Goal: Transaction & Acquisition: Purchase product/service

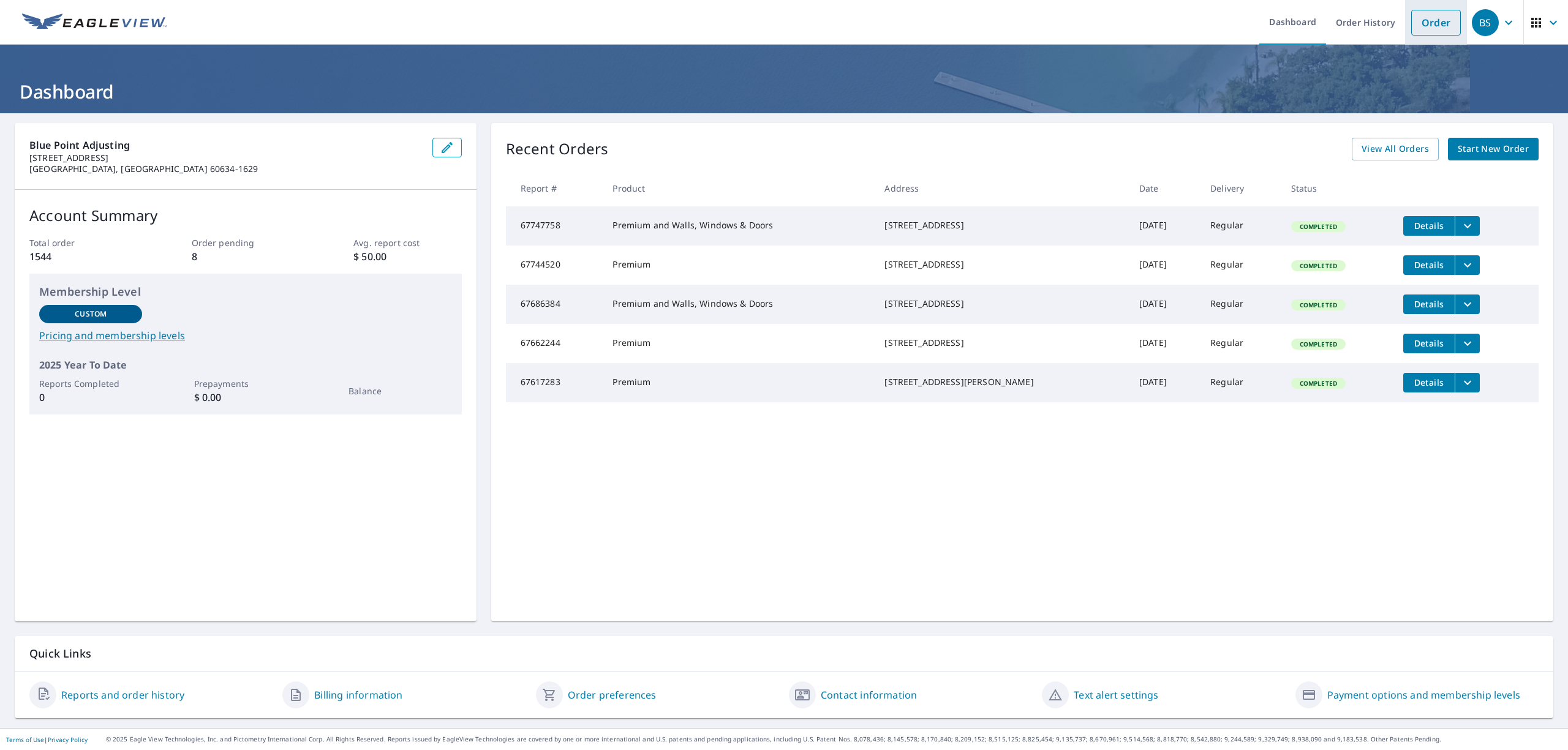
click at [1431, 20] on link "Order" at bounding box center [1436, 23] width 49 height 26
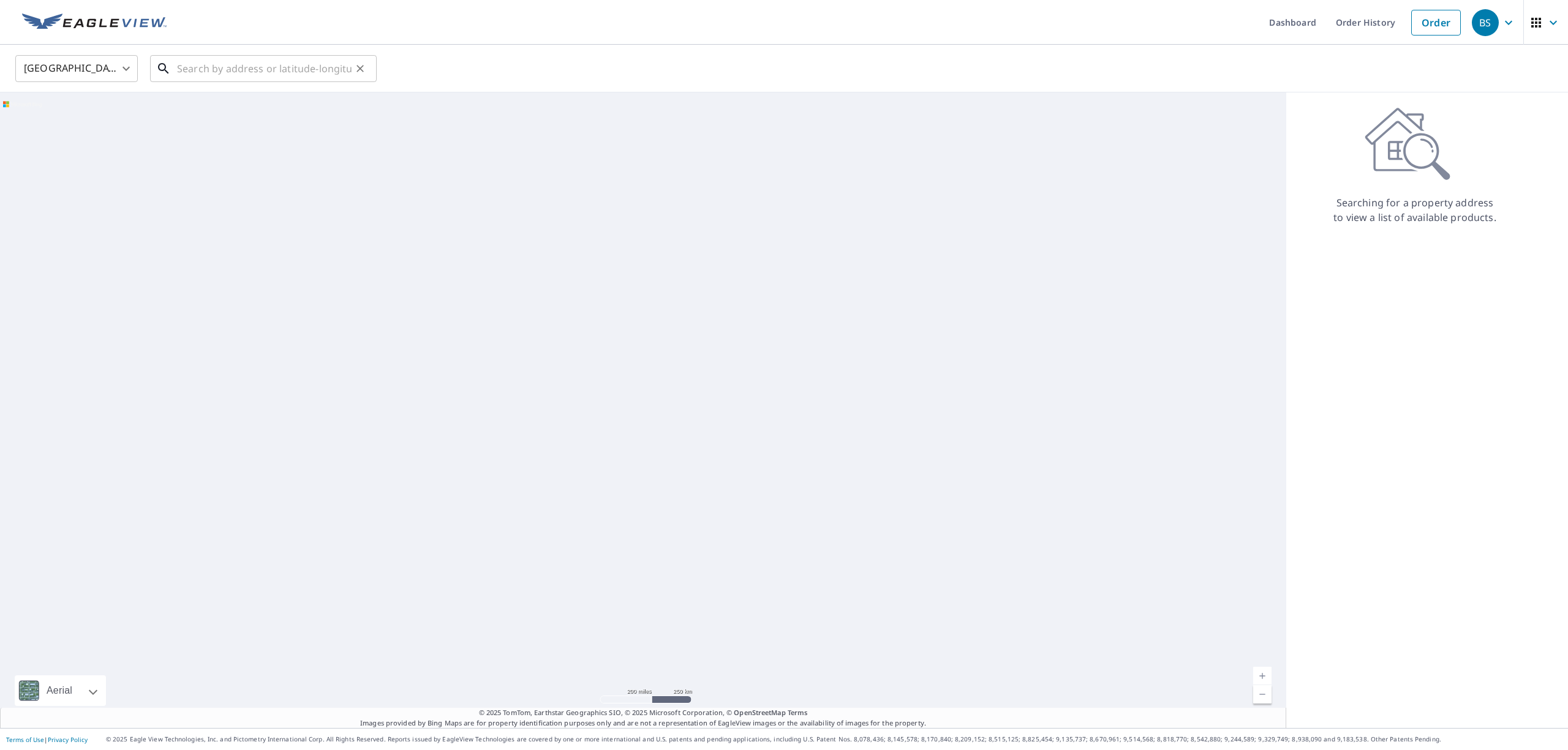
click at [236, 72] on input "text" at bounding box center [264, 68] width 174 height 34
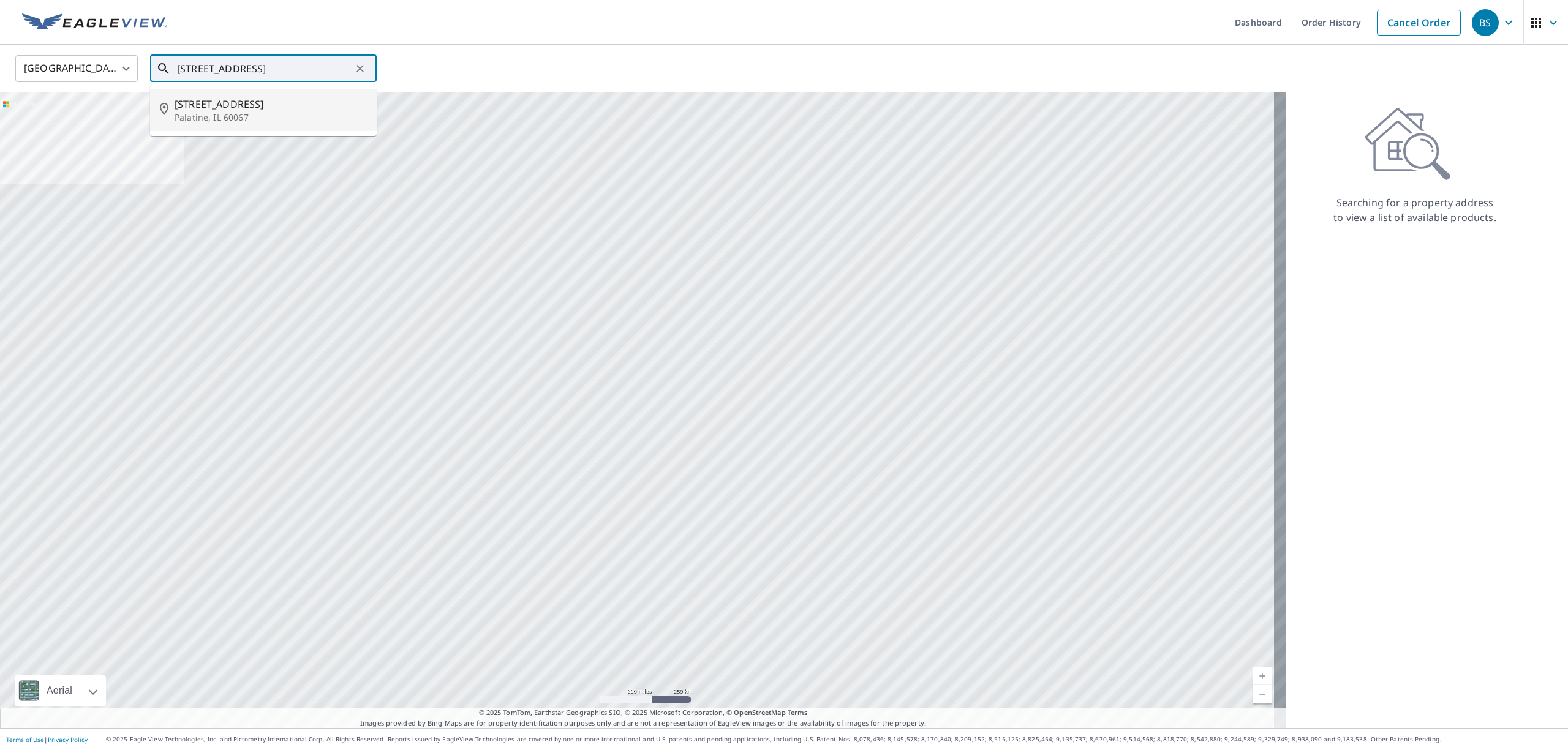
click at [215, 115] on p "Palatine, IL 60067" at bounding box center [270, 117] width 192 height 12
type input "[STREET_ADDRESS]"
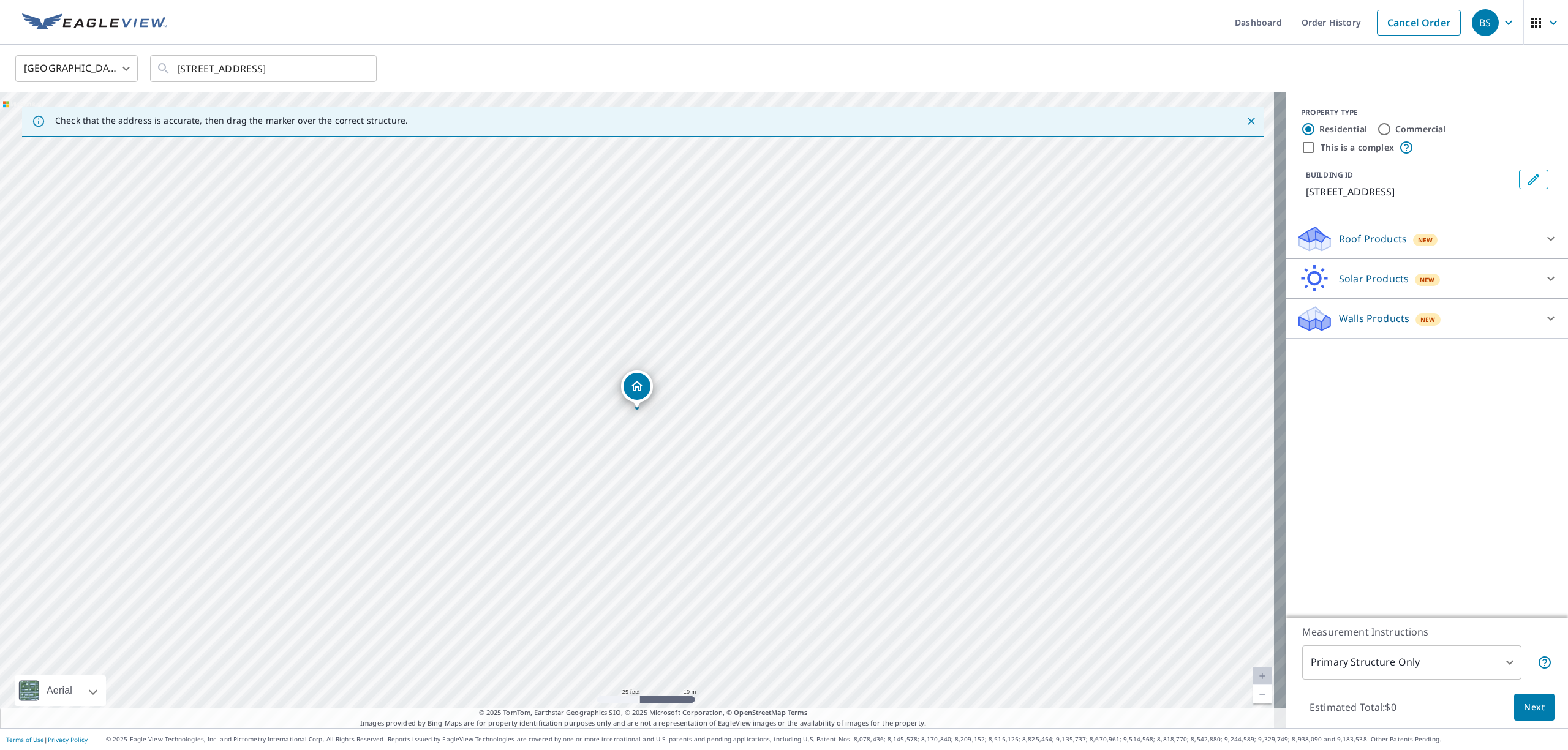
click at [1360, 317] on p "Walls Products" at bounding box center [1374, 318] width 70 height 15
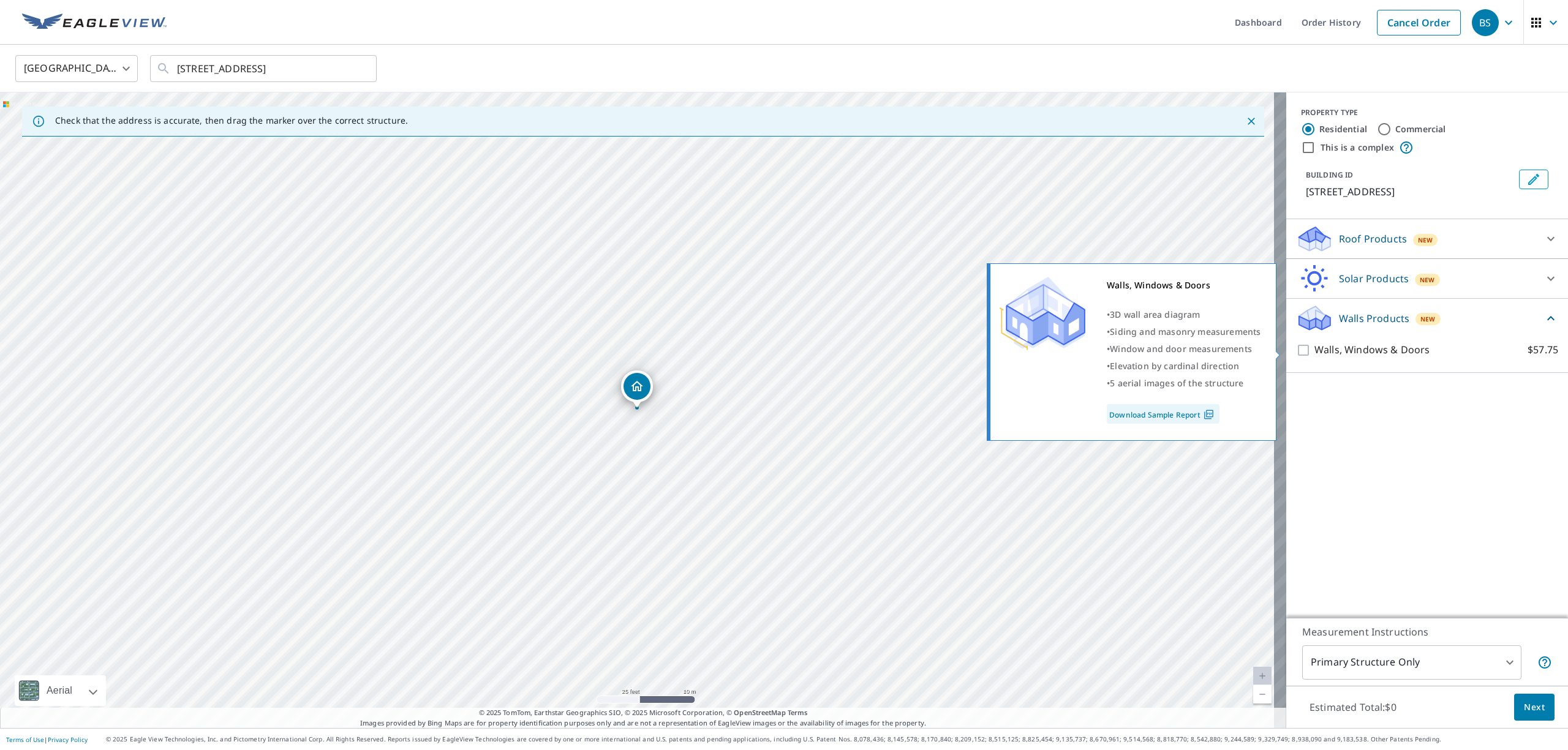
click at [1367, 355] on p "Walls, Windows & Doors" at bounding box center [1372, 350] width 115 height 15
click at [1314, 355] on input "Walls, Windows & Doors $57.75" at bounding box center [1305, 351] width 19 height 15
checkbox input "true"
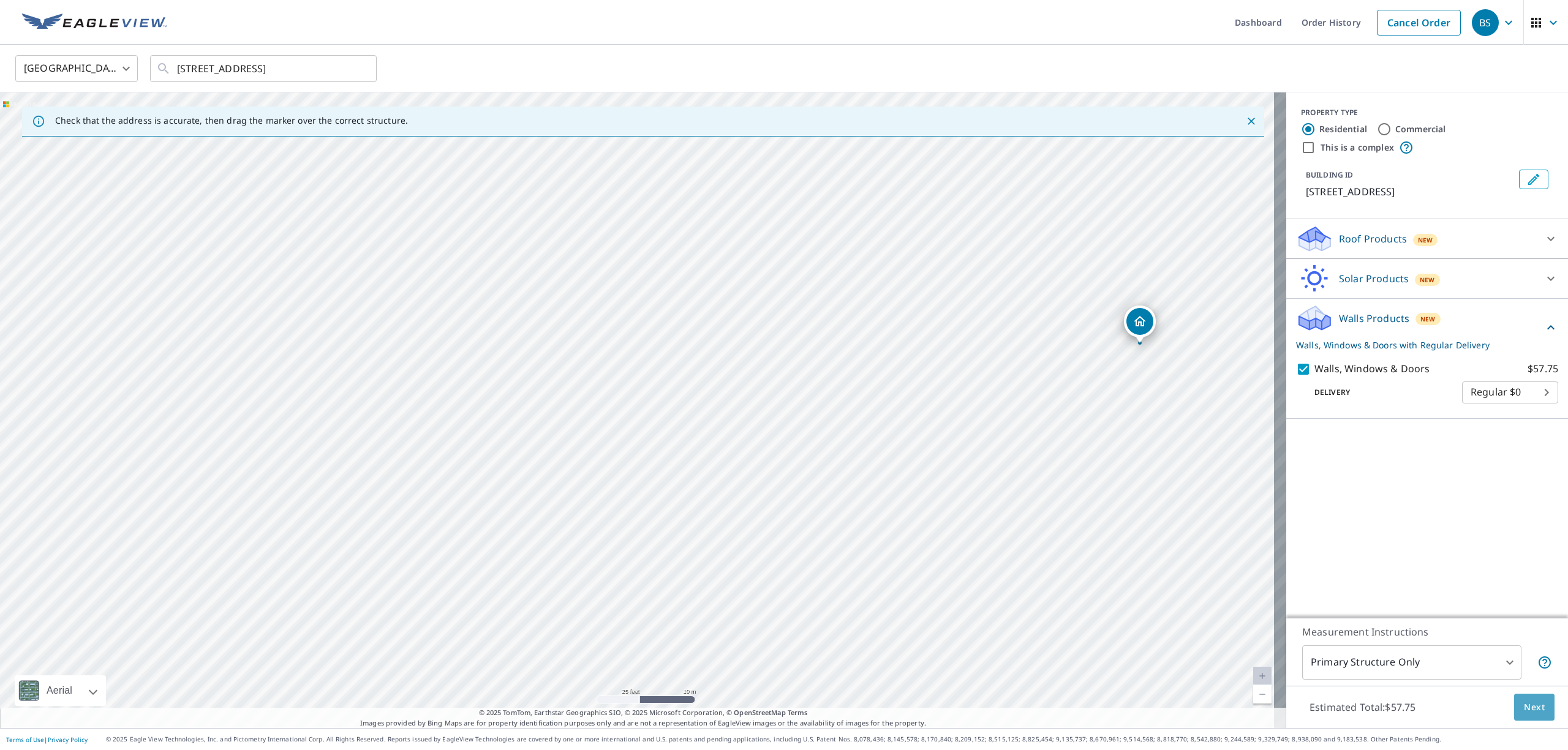
click at [1517, 697] on button "Next" at bounding box center [1533, 707] width 40 height 28
